Goal: Communication & Community: Answer question/provide support

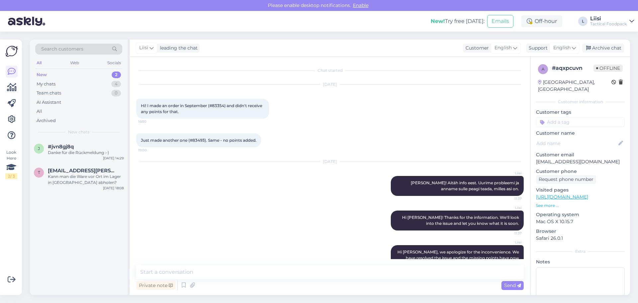
scroll to position [61, 0]
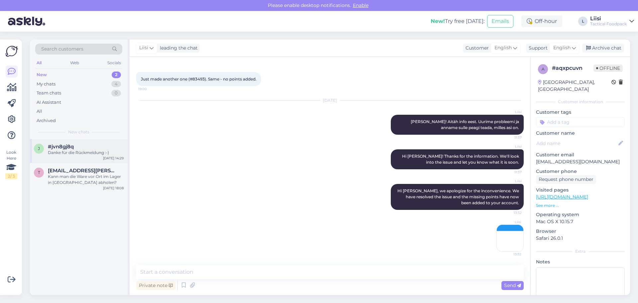
click at [75, 143] on div "#jvn8gj8q" at bounding box center [86, 146] width 76 height 6
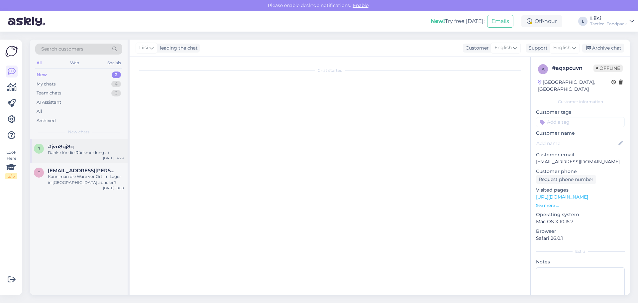
scroll to position [380, 0]
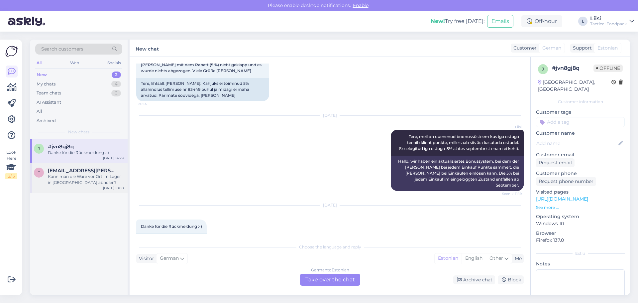
click at [73, 178] on div "Kann man die Ware vor Ort im Lager in [GEOGRAPHIC_DATA] abholen?" at bounding box center [86, 179] width 76 height 12
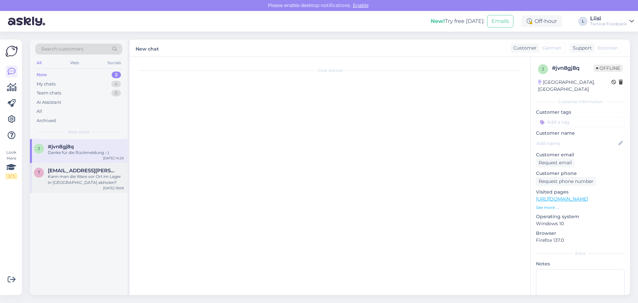
scroll to position [0, 0]
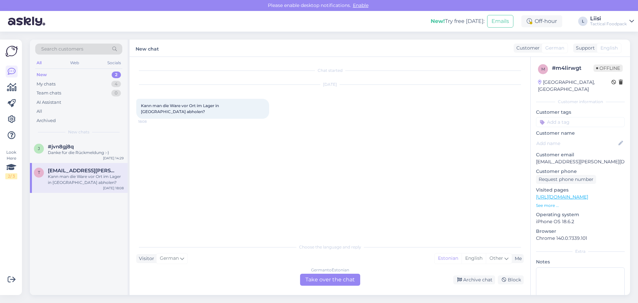
click at [308, 276] on div "German to Estonian Take over the chat" at bounding box center [330, 279] width 60 height 12
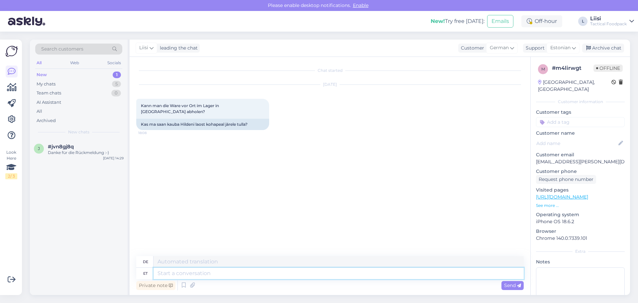
click at [218, 273] on textarea at bounding box center [338, 272] width 370 height 11
type textarea "Tere!"
type textarea "Hallo!"
type textarea "Tere! Jaa, se"
type textarea "Hallo! Ja,"
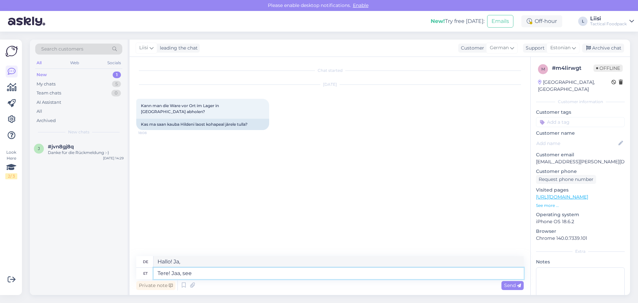
type textarea "Tere! Jaa, see o"
type textarea "Hallo! Ja, das ist es."
type textarea "Tere! Jaa, see on võimalik, kui"
type textarea "Hallo! Ja, es ist möglich,"
type textarea "Tere! Jaa, see on võimalik, kuid vaj"
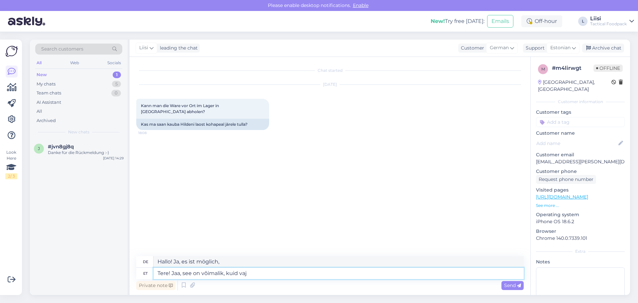
type textarea "Hallo! Ja, es ist möglich, aber"
type textarea "Tere! Jaa, see on võimalik, kuid vajaksime"
type textarea "Hallo! Ja, das ist möglich, aber wir benötigen"
type textarea "Tere! Jaa, see on võimalik, kuid vajaksime ette t"
type textarea "Hallo! Ja, das ist möglich, aber wir müssten es vorher wissen."
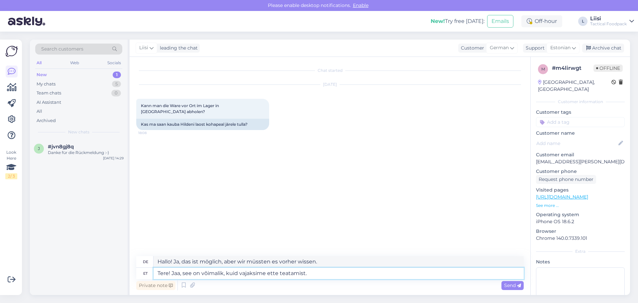
type textarea "Tere! Jaa, see on võimalik, kuid vajaksime ette teatamist."
type textarea "Hallo! Ja, das ist möglich, wir benötigen jedoch eine Voranmeldung."
type textarea "Tere! Jaa, see on võimalik, kuid vajaksime ette teatamist."
click at [507, 289] on div "Send" at bounding box center [512, 285] width 22 height 9
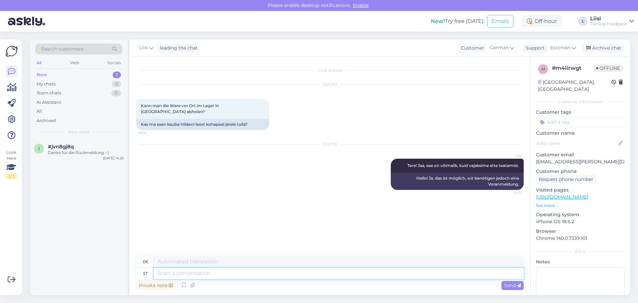
click at [184, 271] on textarea at bounding box center [338, 272] width 370 height 11
click at [70, 147] on span "#jvn8gj8q" at bounding box center [61, 146] width 26 height 6
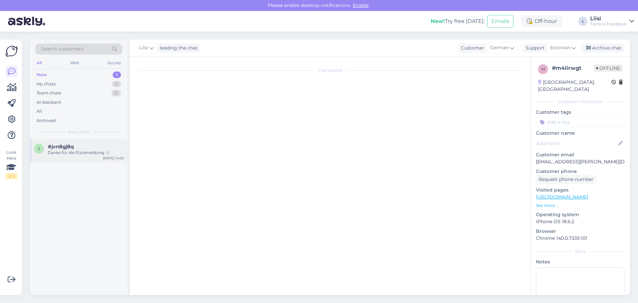
scroll to position [380, 0]
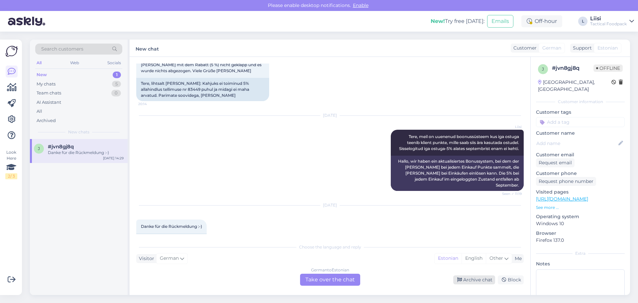
click at [481, 279] on div "Archive chat" at bounding box center [474, 279] width 42 height 9
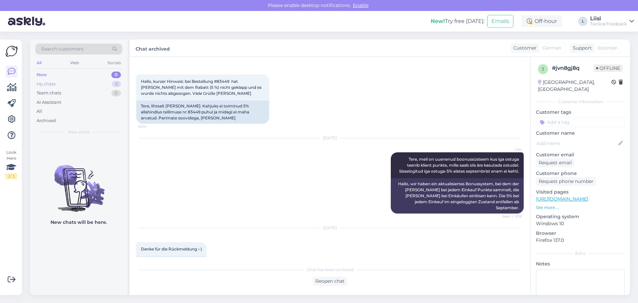
click at [53, 85] on div "My chats" at bounding box center [46, 84] width 19 height 7
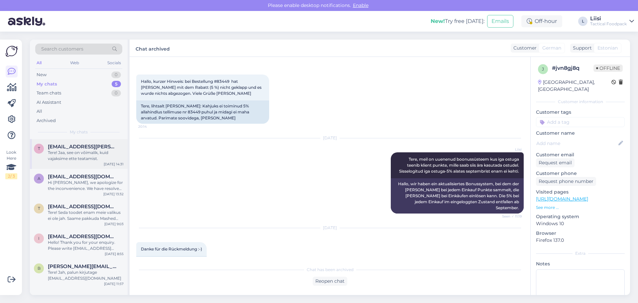
click at [58, 148] on span "[EMAIL_ADDRESS][PERSON_NAME][DOMAIN_NAME]" at bounding box center [82, 146] width 69 height 6
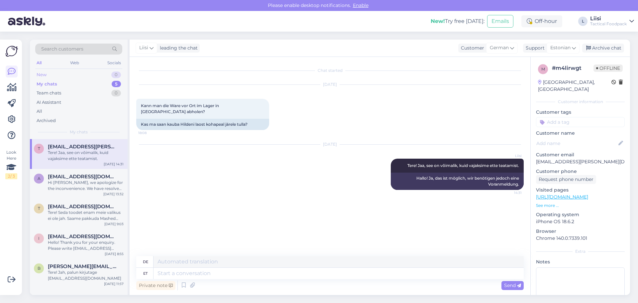
click at [76, 76] on div "New 0" at bounding box center [78, 74] width 87 height 9
